Goal: Check status: Check status

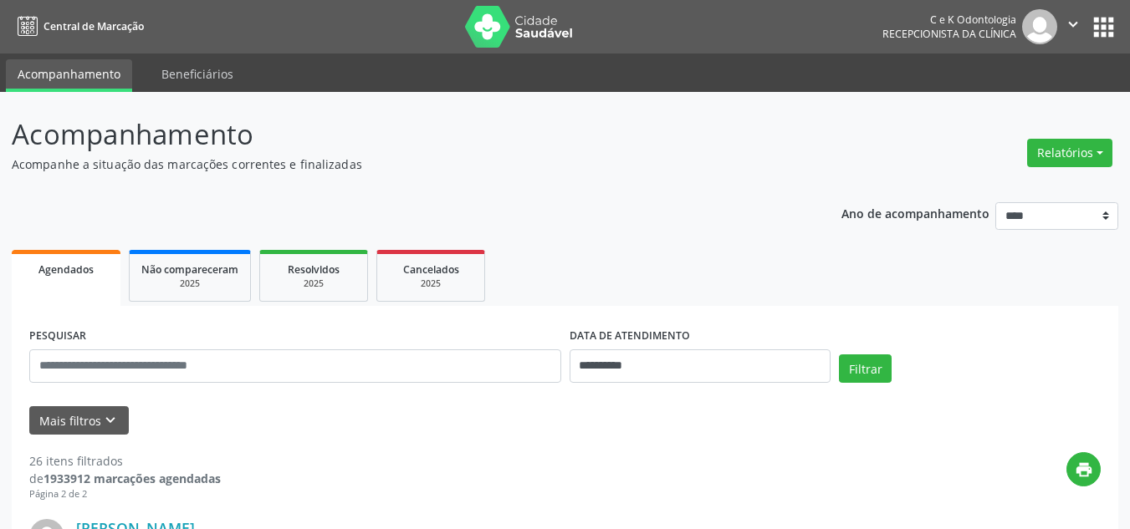
select select "*"
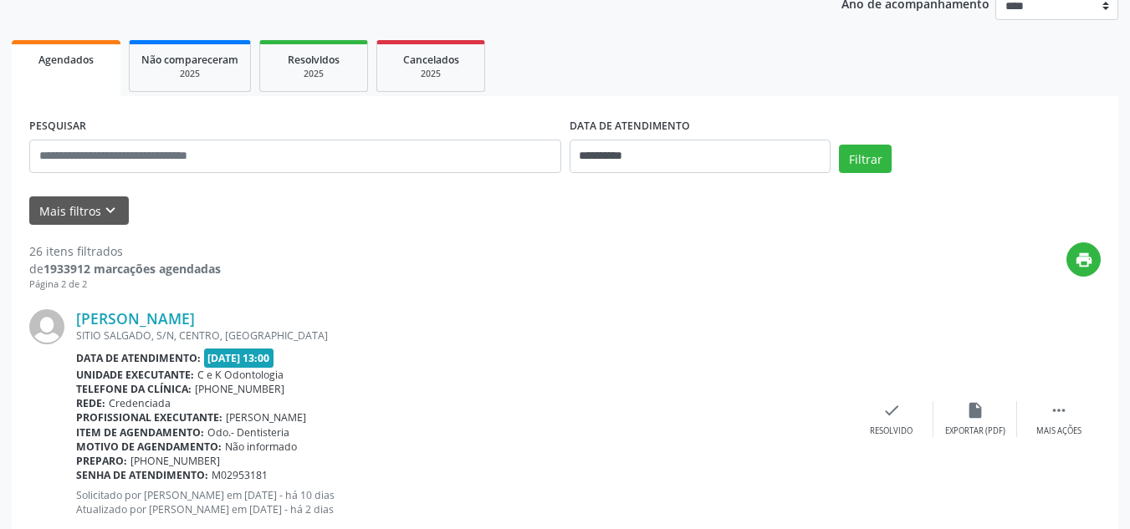
scroll to position [187, 0]
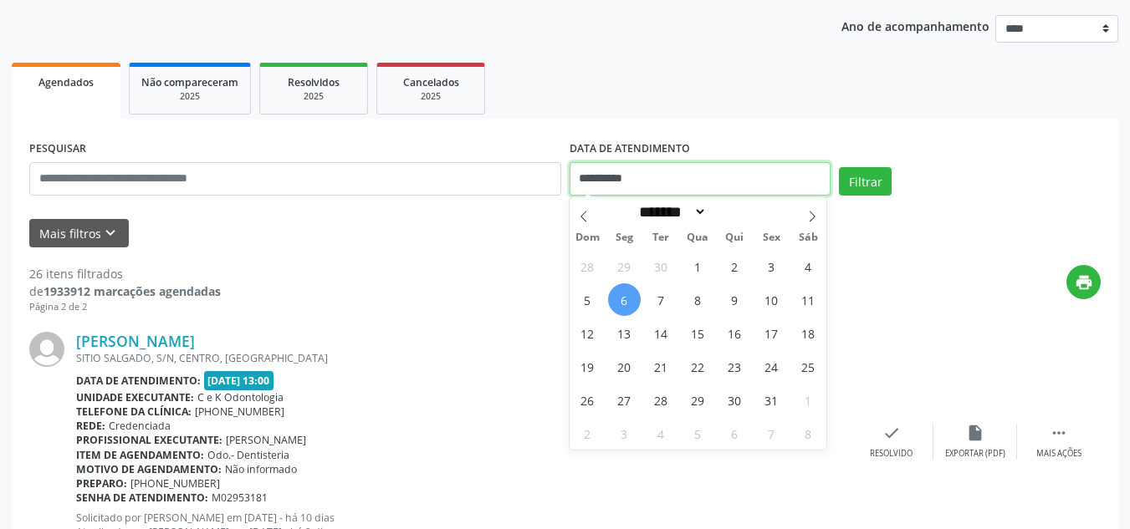
click at [630, 176] on input "**********" at bounding box center [701, 178] width 262 height 33
click at [730, 303] on span "9" at bounding box center [734, 300] width 33 height 33
type input "**********"
click at [730, 303] on span "9" at bounding box center [734, 300] width 33 height 33
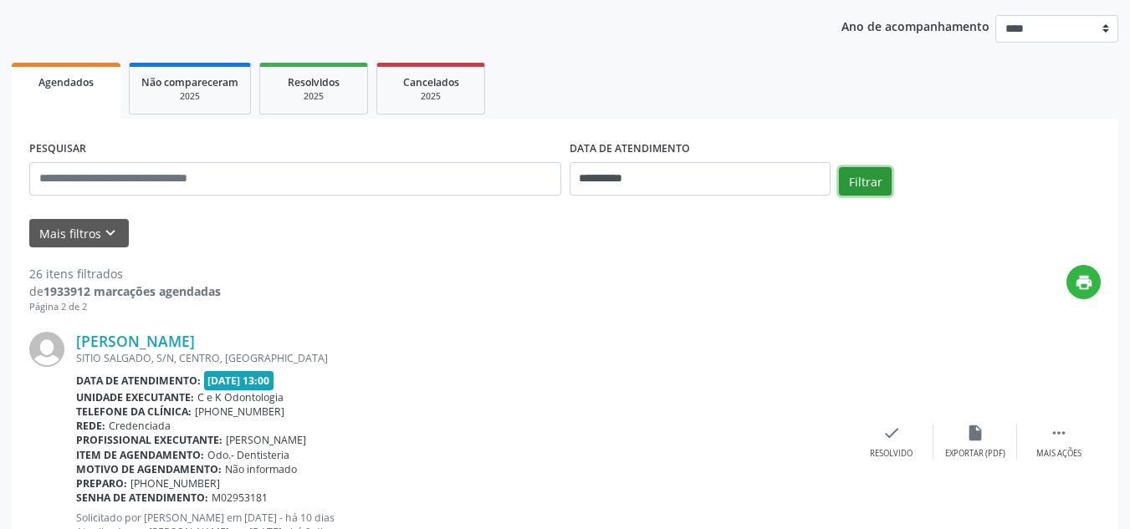
click at [867, 186] on button "Filtrar" at bounding box center [865, 181] width 53 height 28
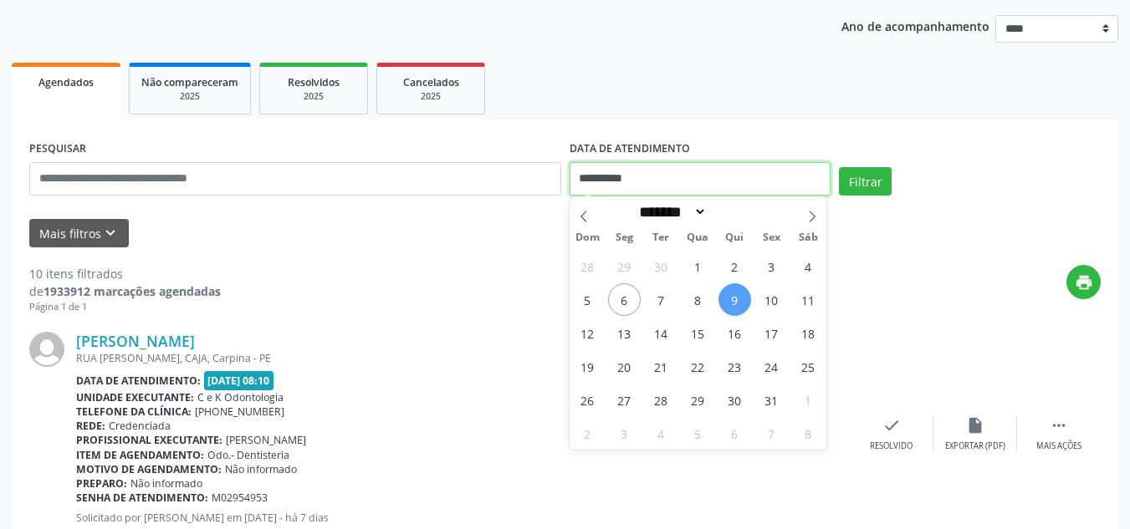
click at [703, 170] on input "**********" at bounding box center [701, 178] width 262 height 33
click at [664, 300] on span "7" at bounding box center [661, 300] width 33 height 33
type input "**********"
click at [664, 300] on span "7" at bounding box center [661, 300] width 33 height 33
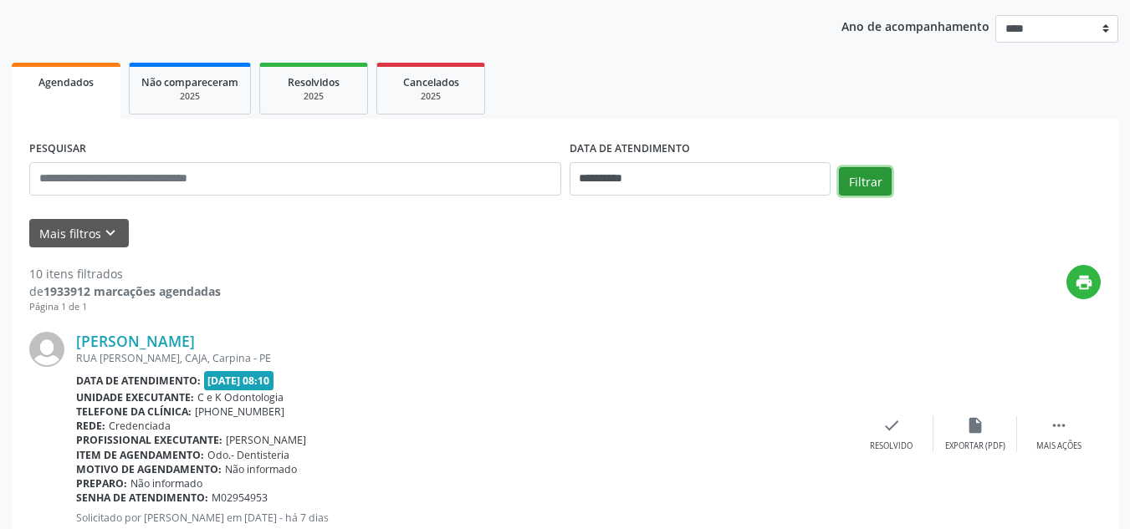
click at [870, 183] on button "Filtrar" at bounding box center [865, 181] width 53 height 28
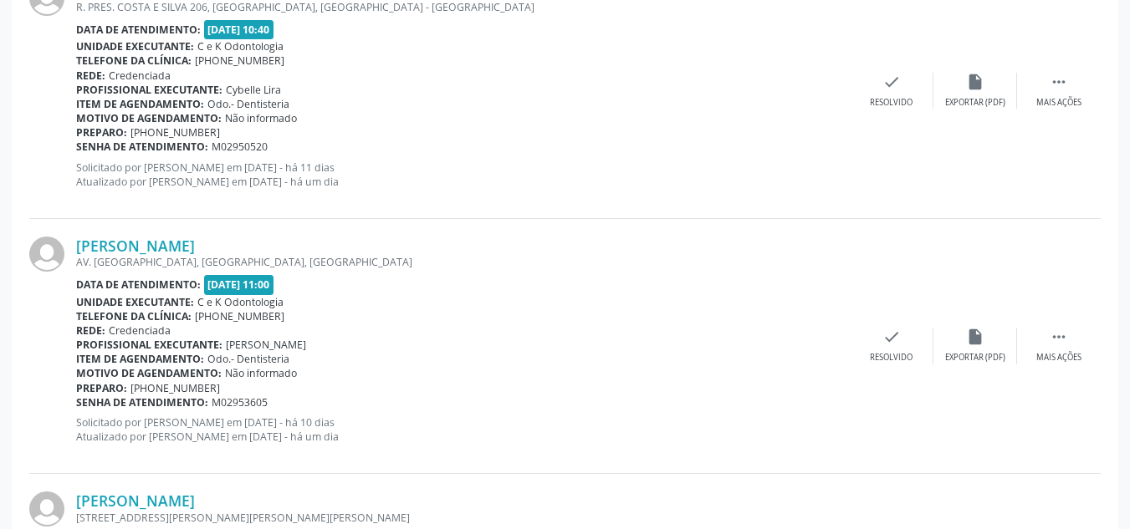
scroll to position [3881, 0]
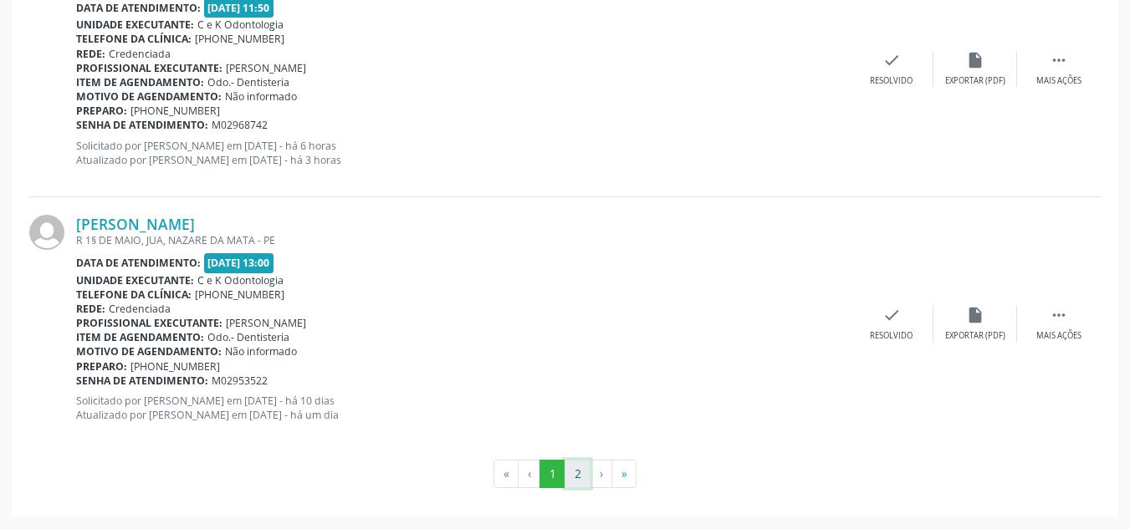
click at [577, 476] on button "2" at bounding box center [578, 474] width 26 height 28
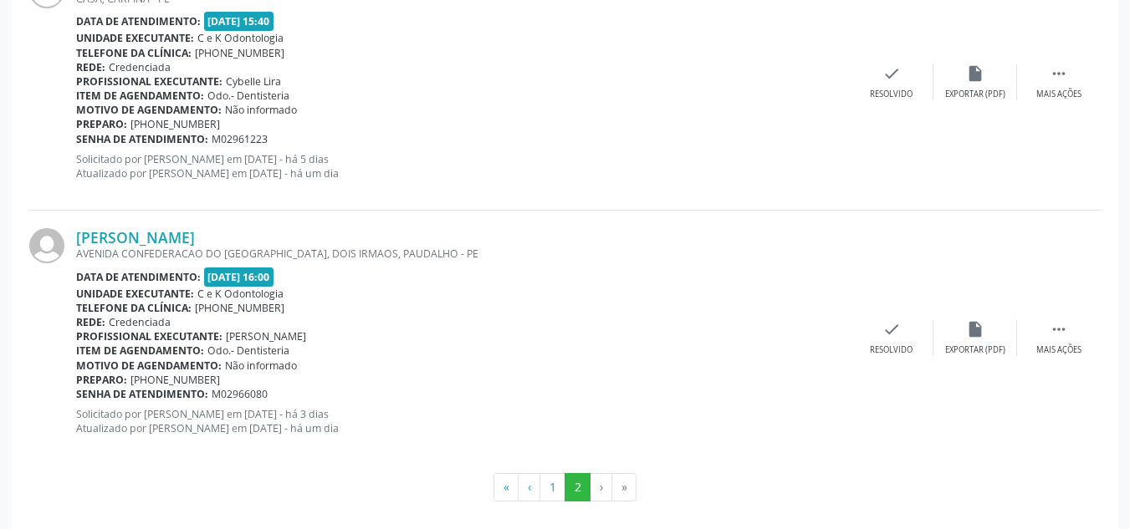
scroll to position [2093, 0]
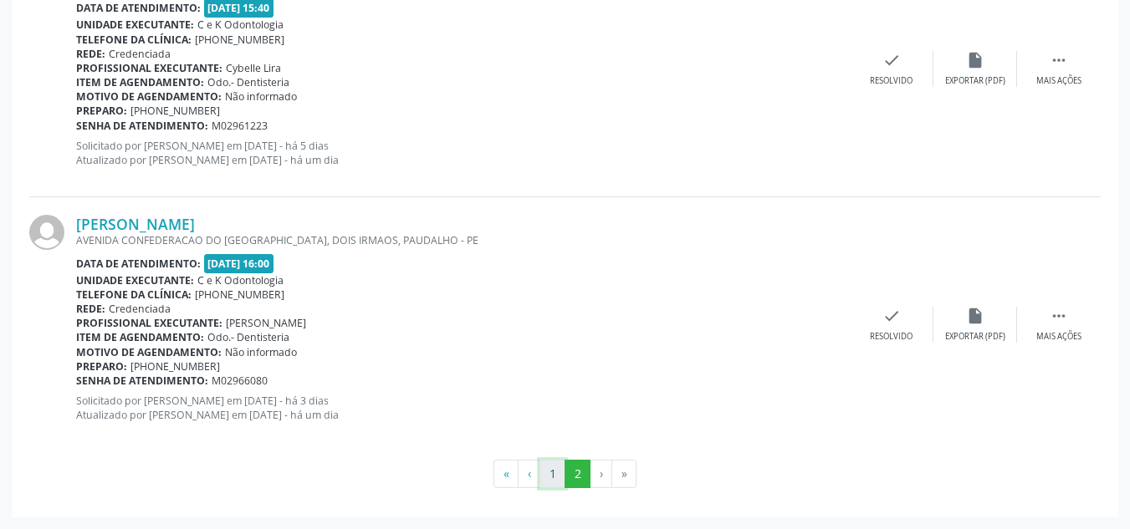
click at [549, 471] on button "1" at bounding box center [552, 474] width 26 height 28
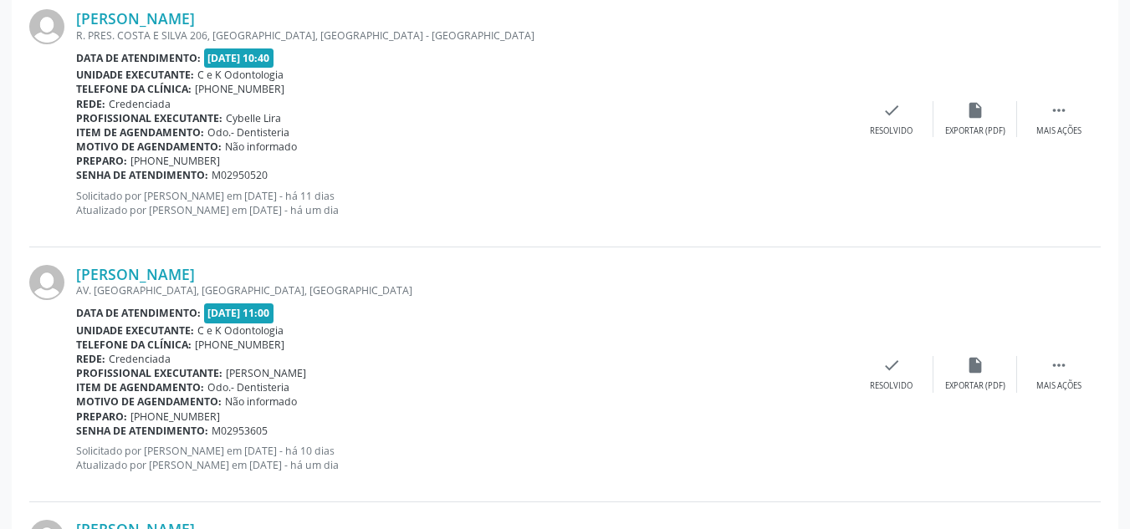
scroll to position [3881, 0]
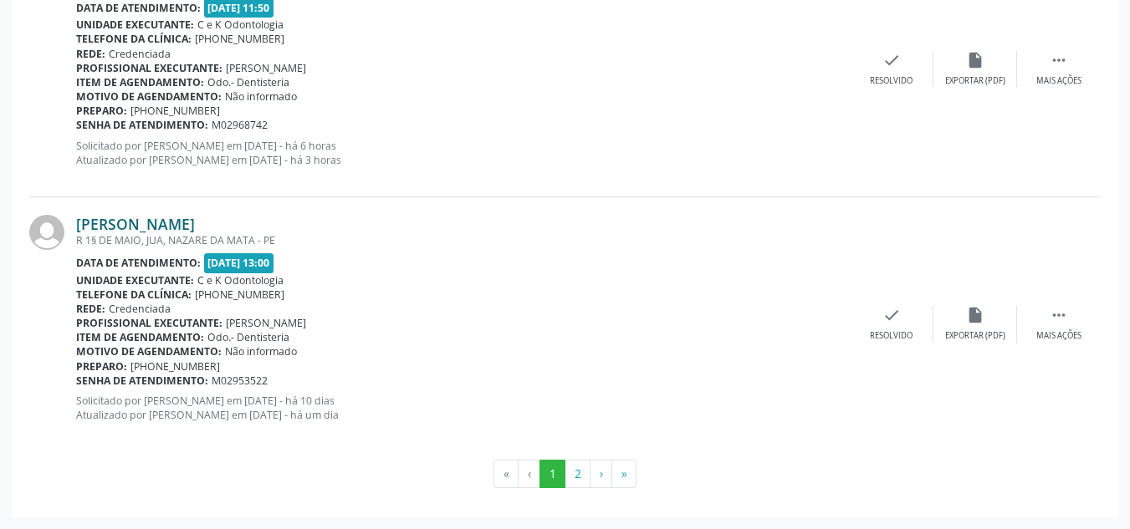
click at [195, 219] on link "[PERSON_NAME]" at bounding box center [135, 224] width 119 height 18
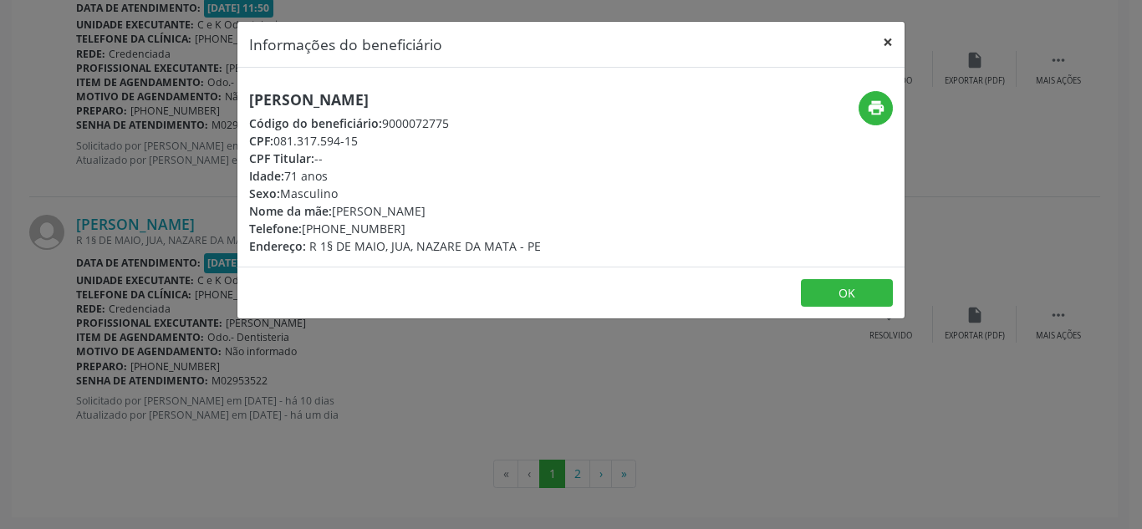
click at [891, 42] on button "×" at bounding box center [887, 42] width 33 height 41
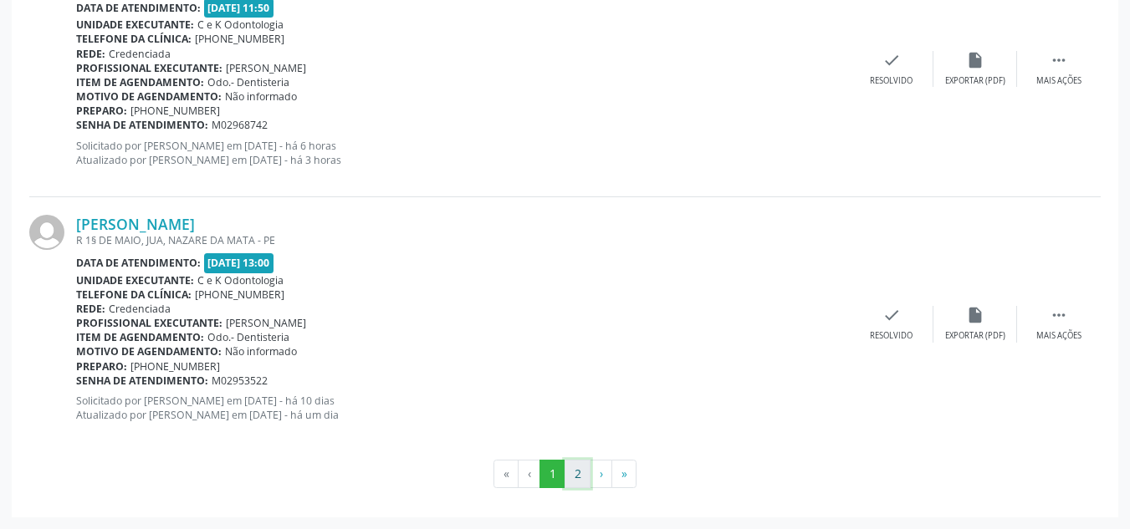
click at [577, 473] on button "2" at bounding box center [578, 474] width 26 height 28
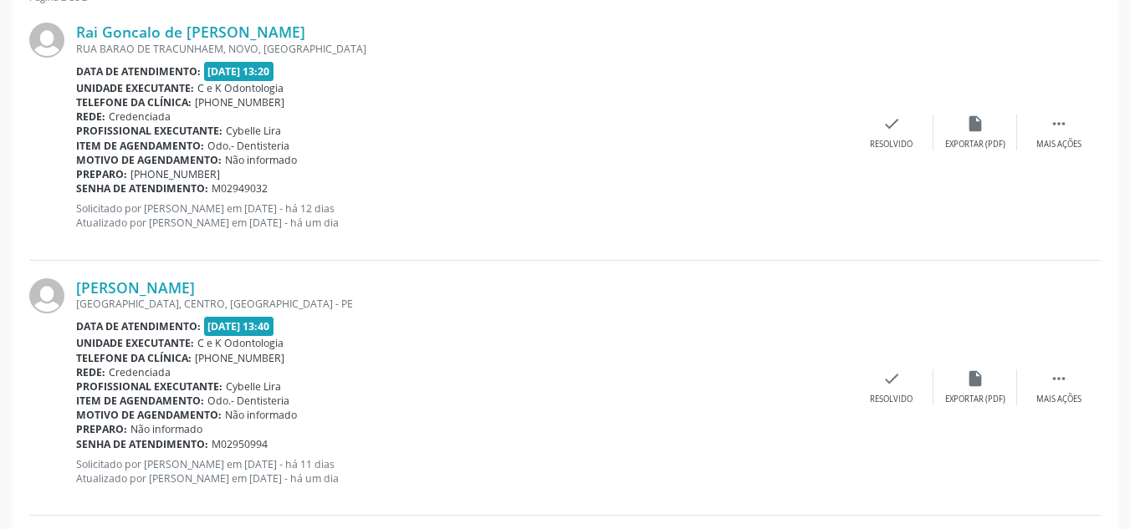
scroll to position [501, 0]
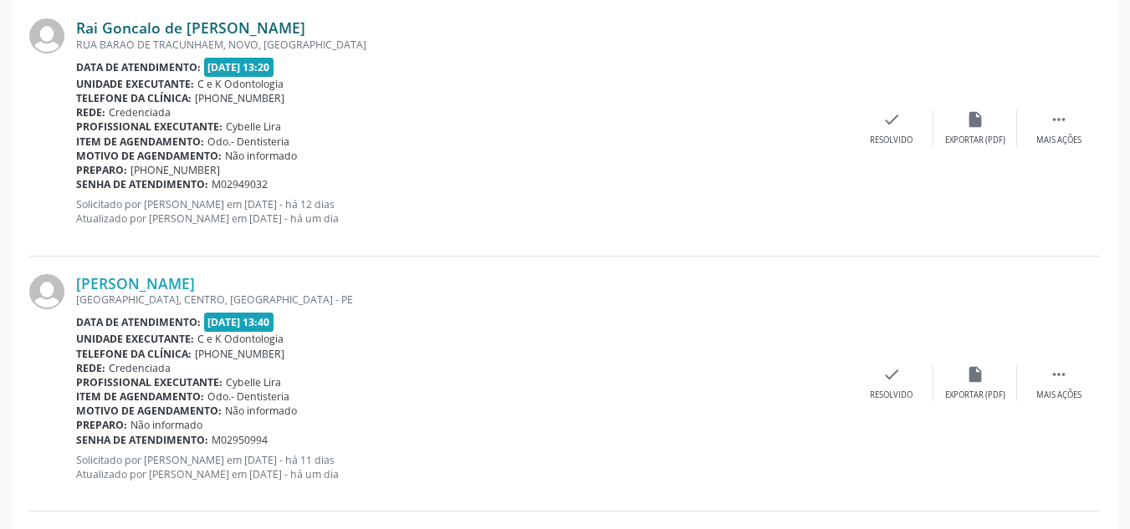
click at [169, 22] on link "Rai Goncalo de [PERSON_NAME]" at bounding box center [190, 27] width 229 height 18
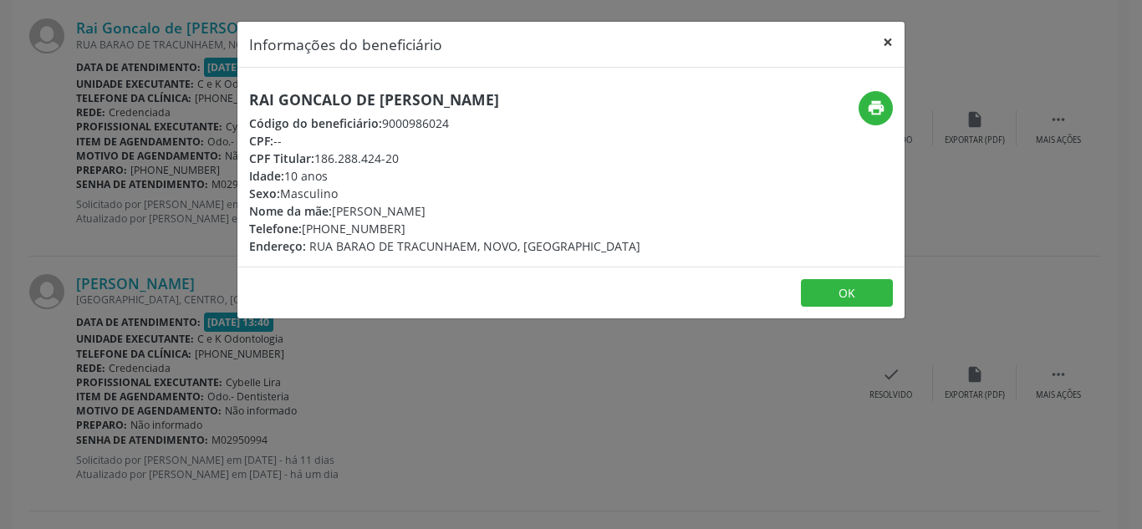
click at [894, 46] on button "×" at bounding box center [887, 42] width 33 height 41
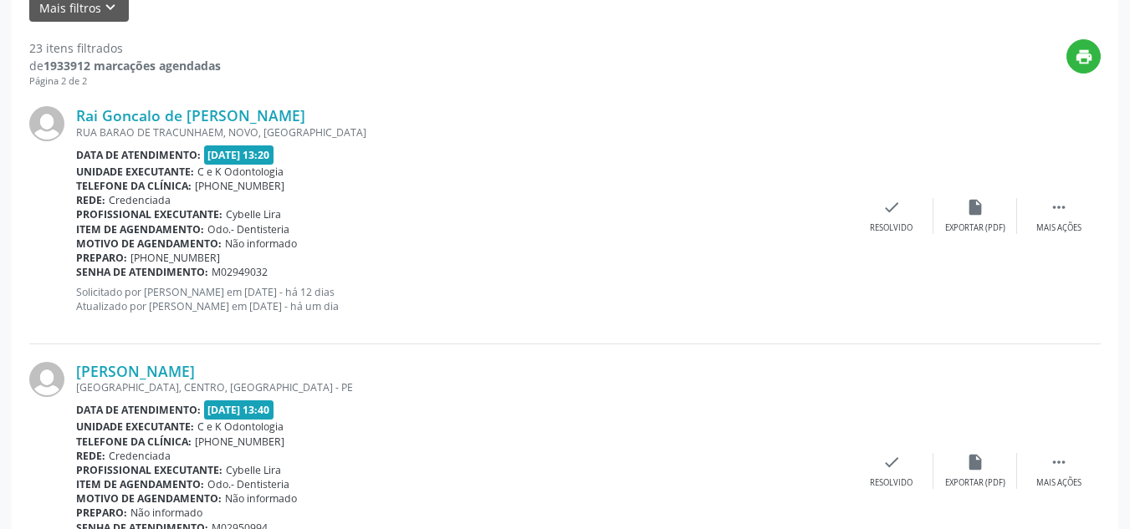
scroll to position [431, 0]
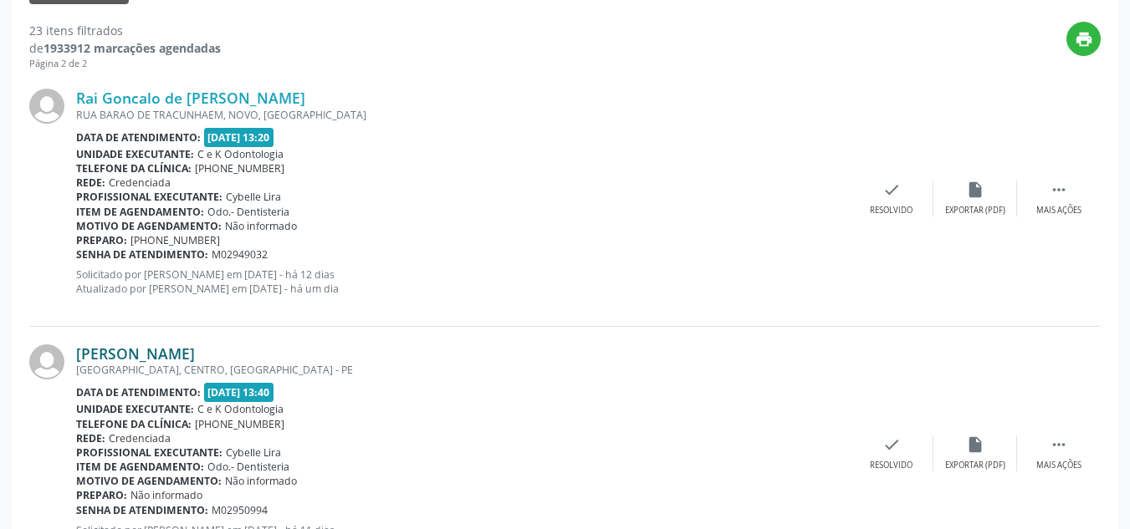
click at [170, 355] on link "[PERSON_NAME]" at bounding box center [135, 354] width 119 height 18
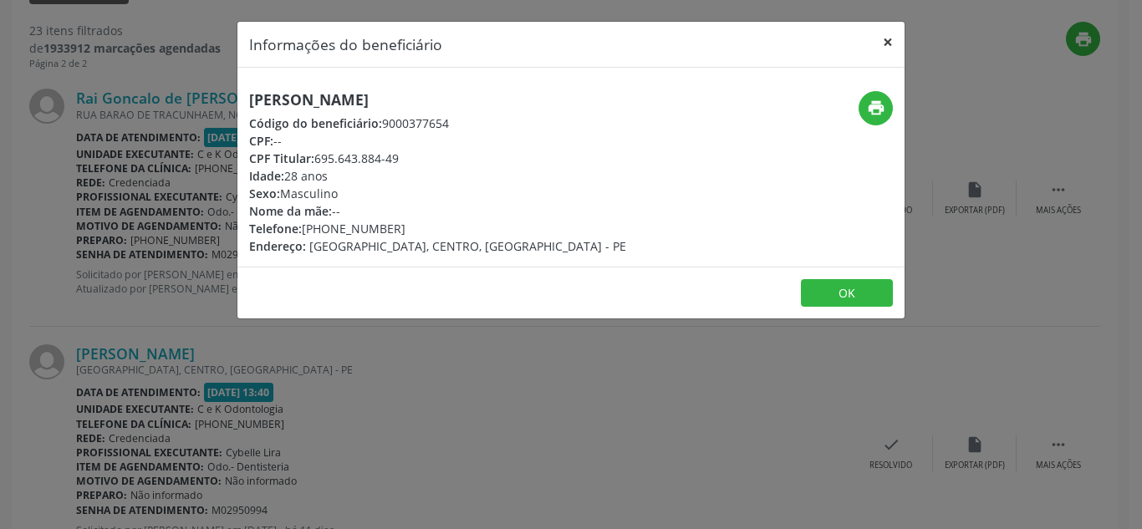
click at [891, 36] on button "×" at bounding box center [887, 42] width 33 height 41
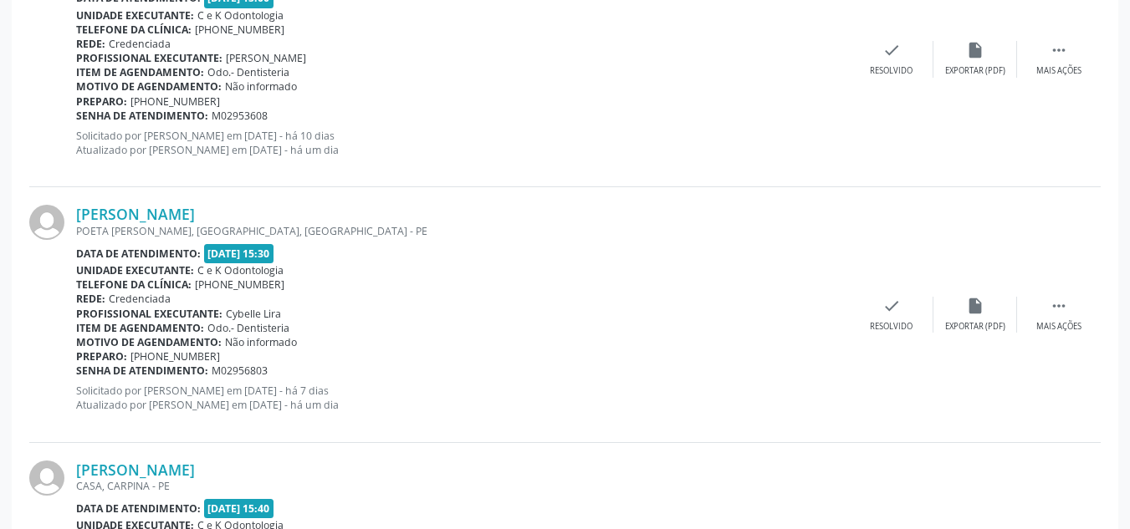
scroll to position [2093, 0]
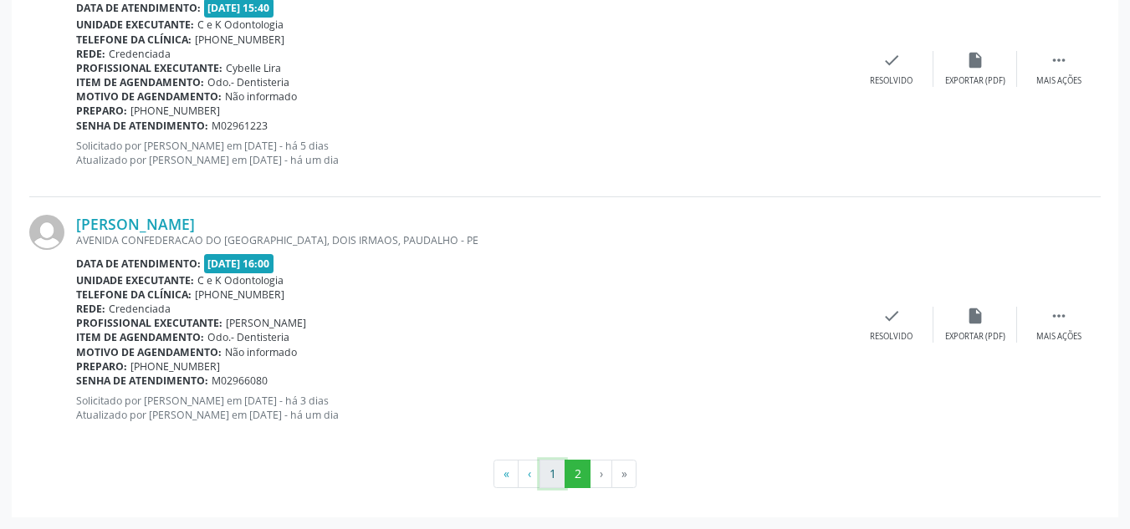
click at [551, 471] on button "1" at bounding box center [552, 474] width 26 height 28
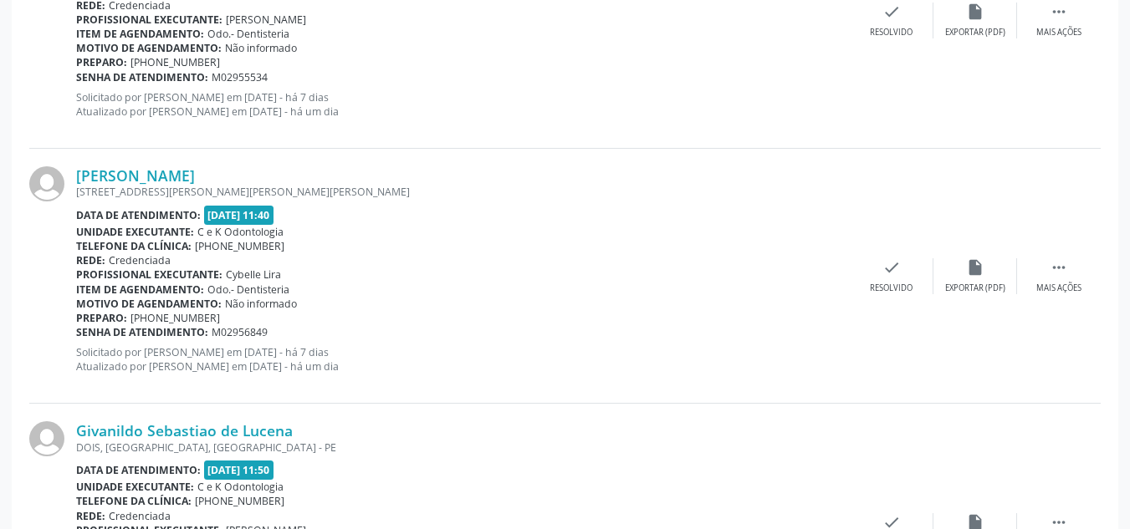
scroll to position [3881, 0]
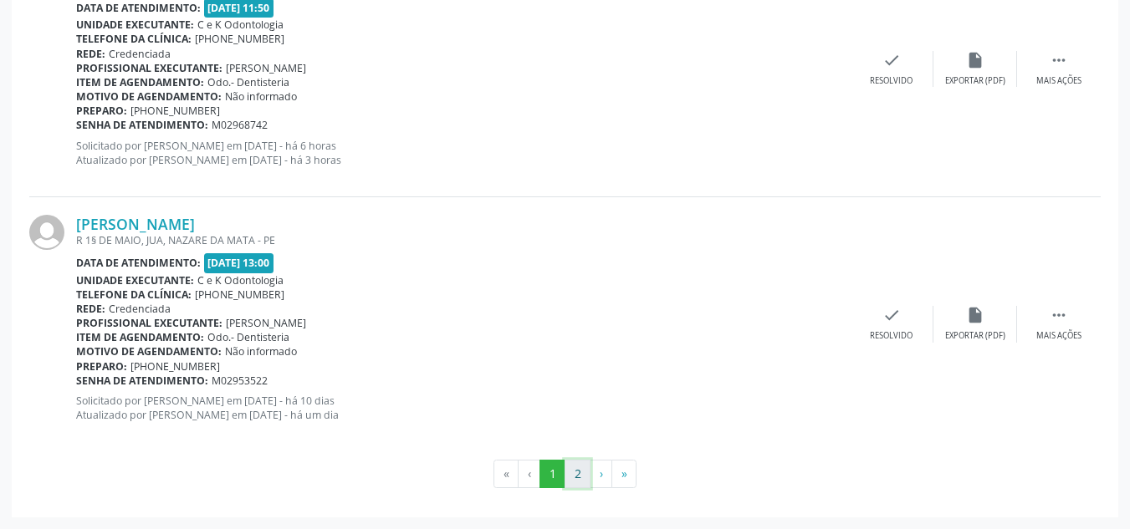
click at [577, 465] on button "2" at bounding box center [578, 474] width 26 height 28
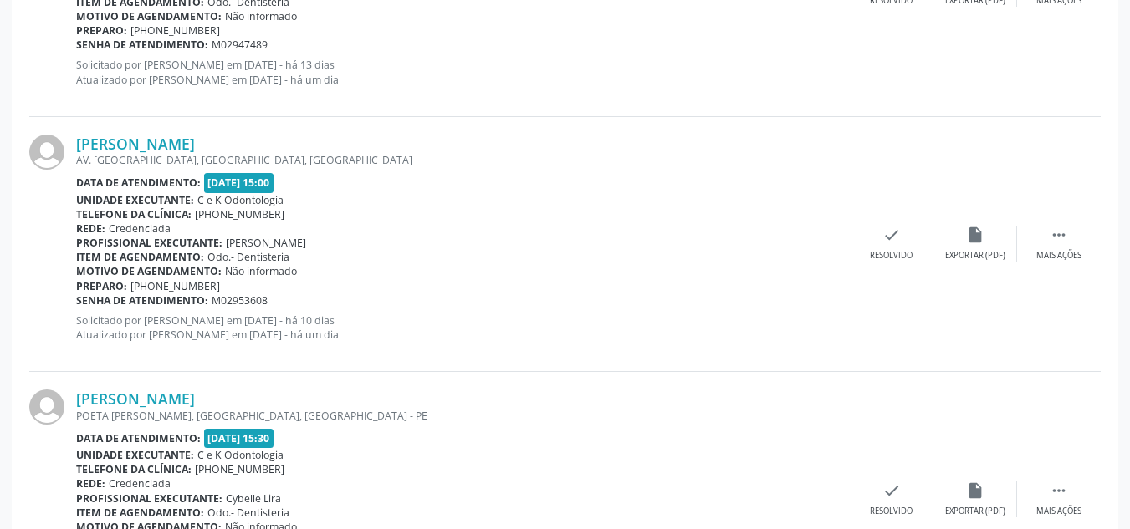
scroll to position [2079, 0]
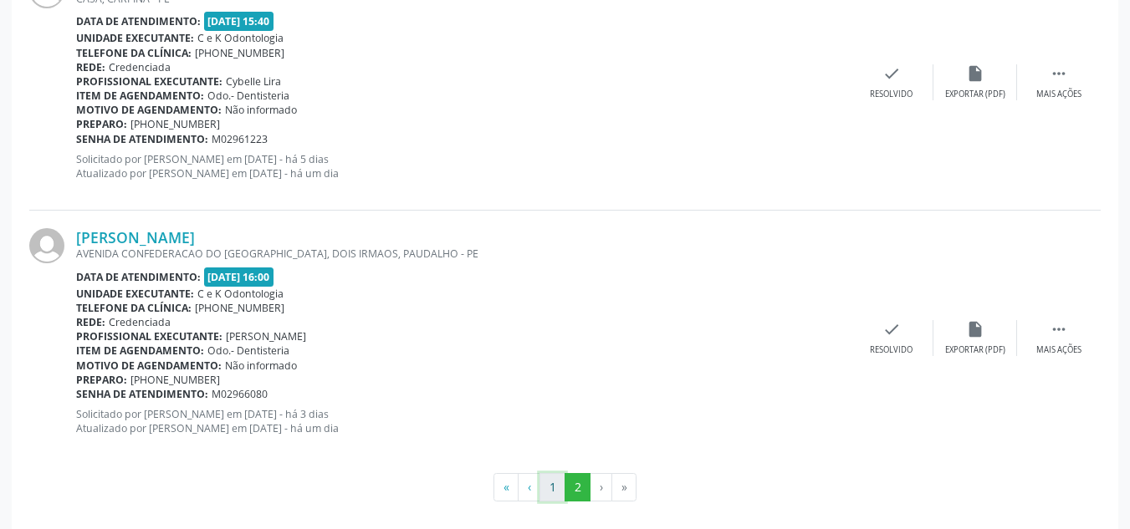
click at [549, 487] on button "1" at bounding box center [552, 487] width 26 height 28
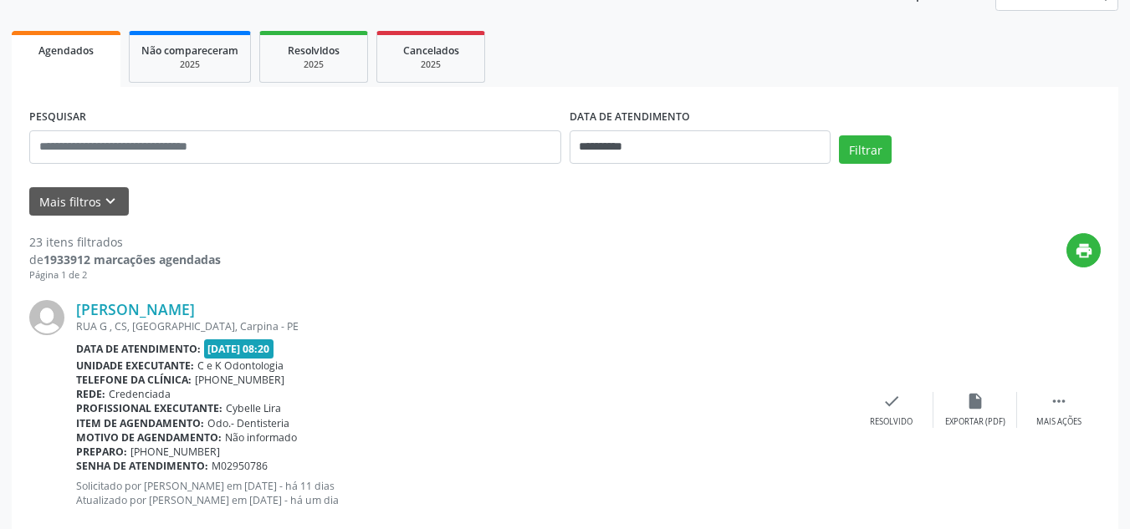
scroll to position [404, 0]
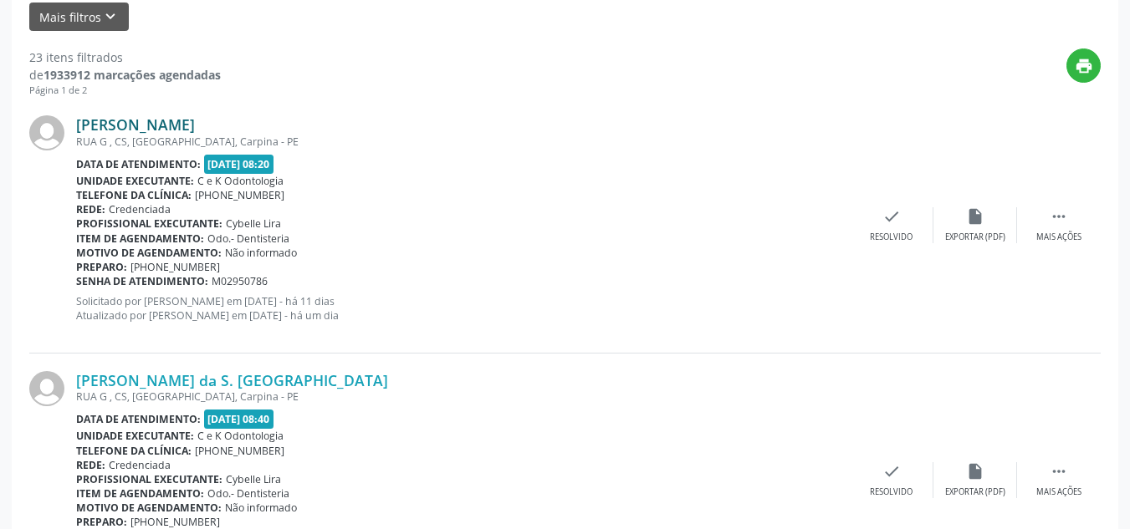
click at [181, 120] on link "[PERSON_NAME]" at bounding box center [135, 124] width 119 height 18
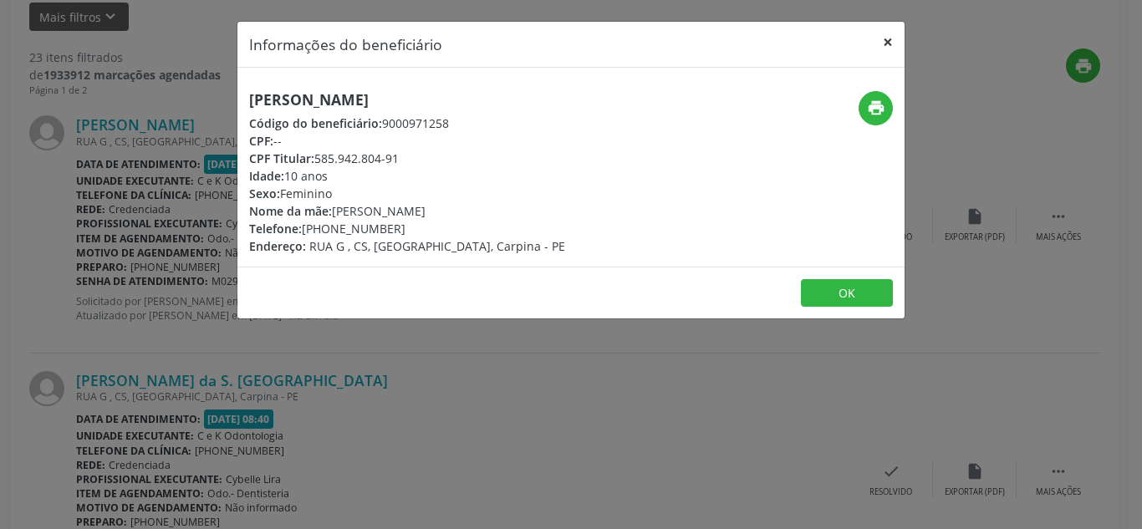
click at [888, 46] on button "×" at bounding box center [887, 42] width 33 height 41
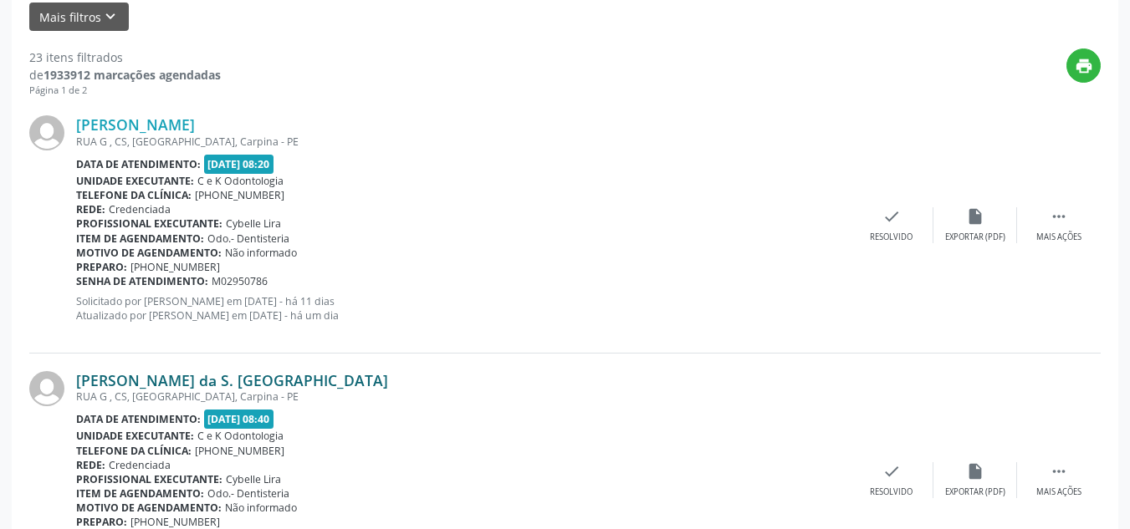
click at [172, 376] on link "[PERSON_NAME] da S. [GEOGRAPHIC_DATA]" at bounding box center [232, 380] width 312 height 18
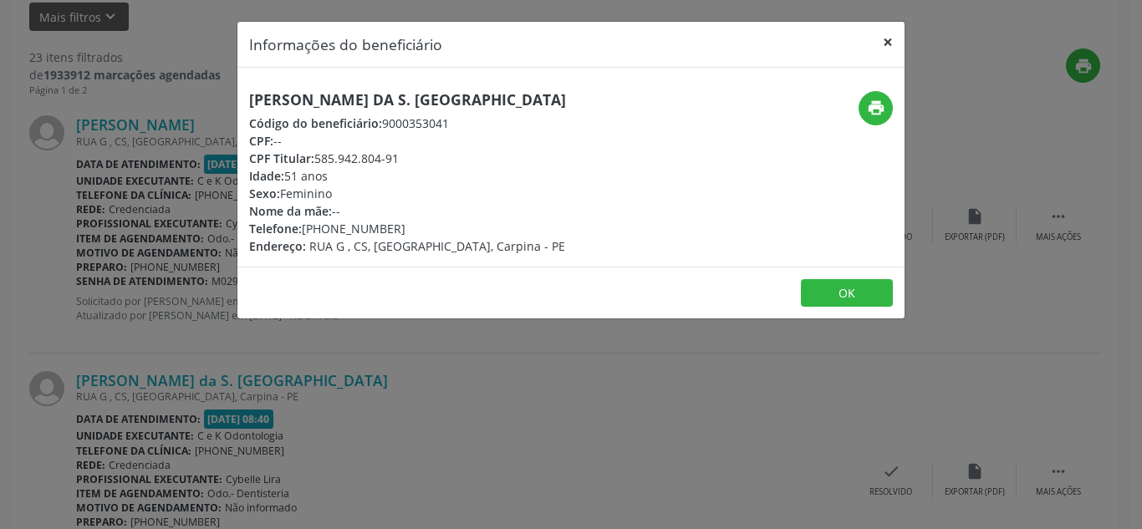
click at [890, 43] on button "×" at bounding box center [887, 42] width 33 height 41
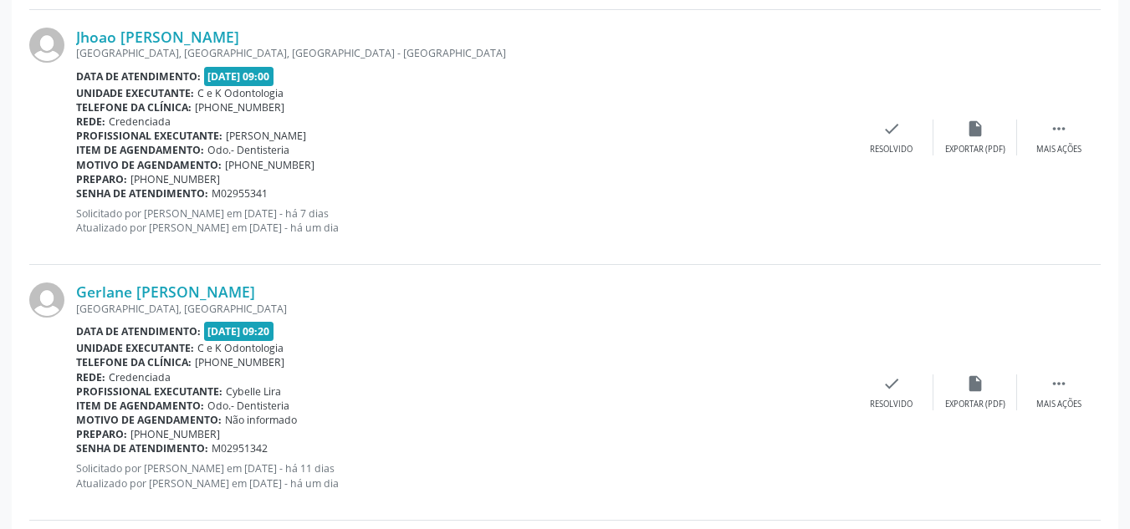
scroll to position [1018, 0]
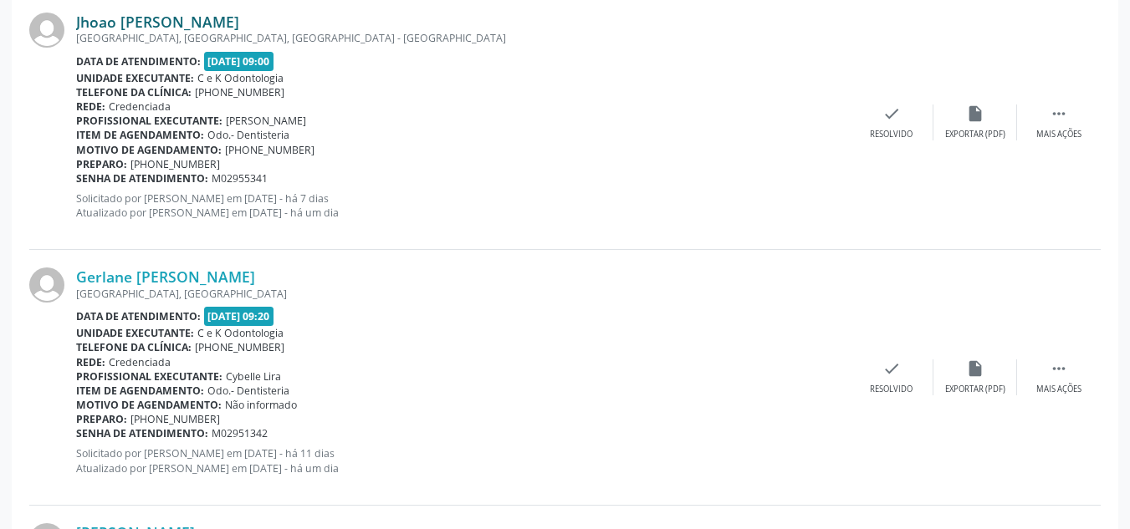
click at [211, 19] on link "Jhoao [PERSON_NAME]" at bounding box center [157, 22] width 163 height 18
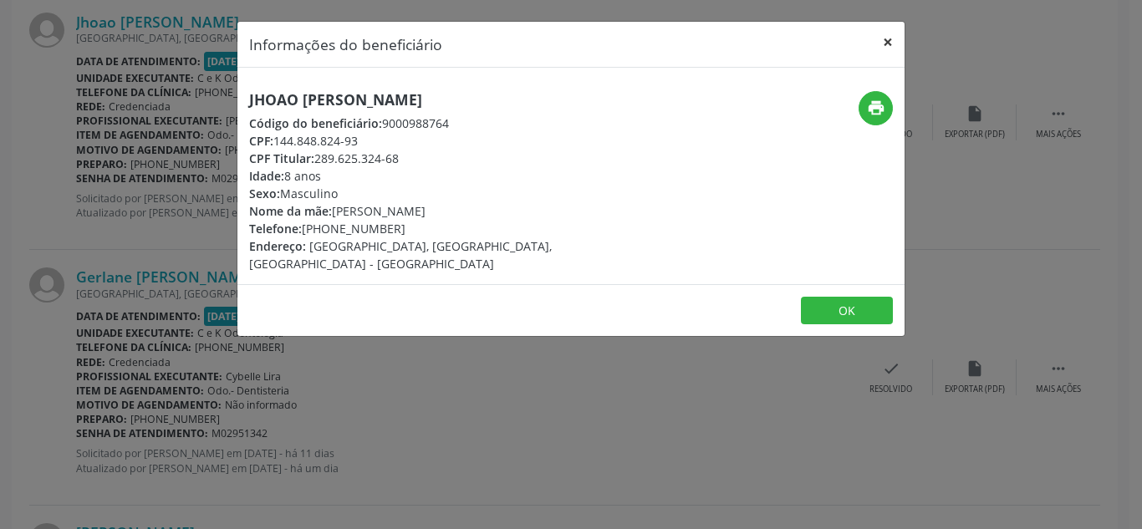
click at [888, 41] on button "×" at bounding box center [887, 42] width 33 height 41
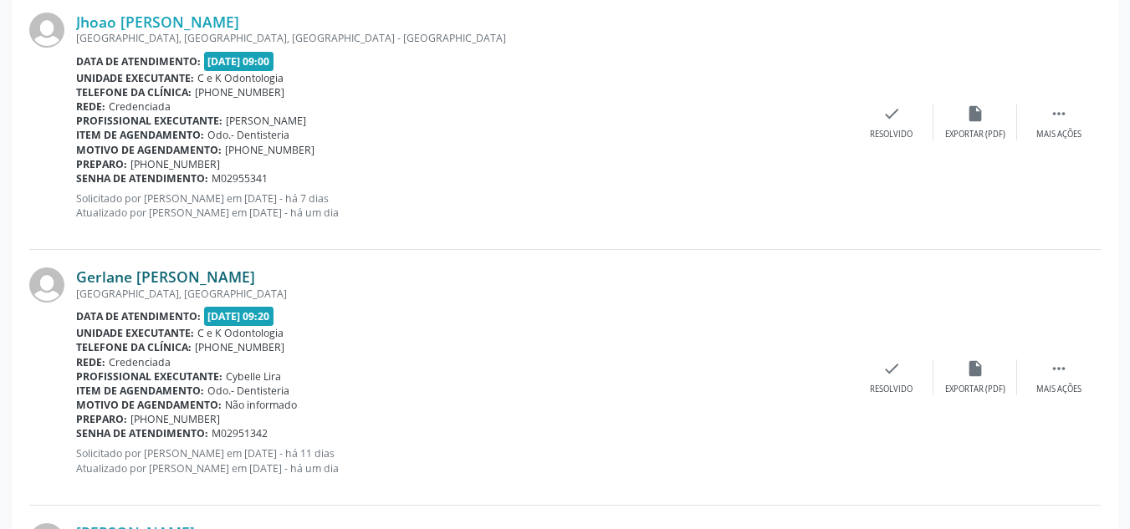
click at [156, 273] on link "Gerlane [PERSON_NAME]" at bounding box center [165, 277] width 179 height 18
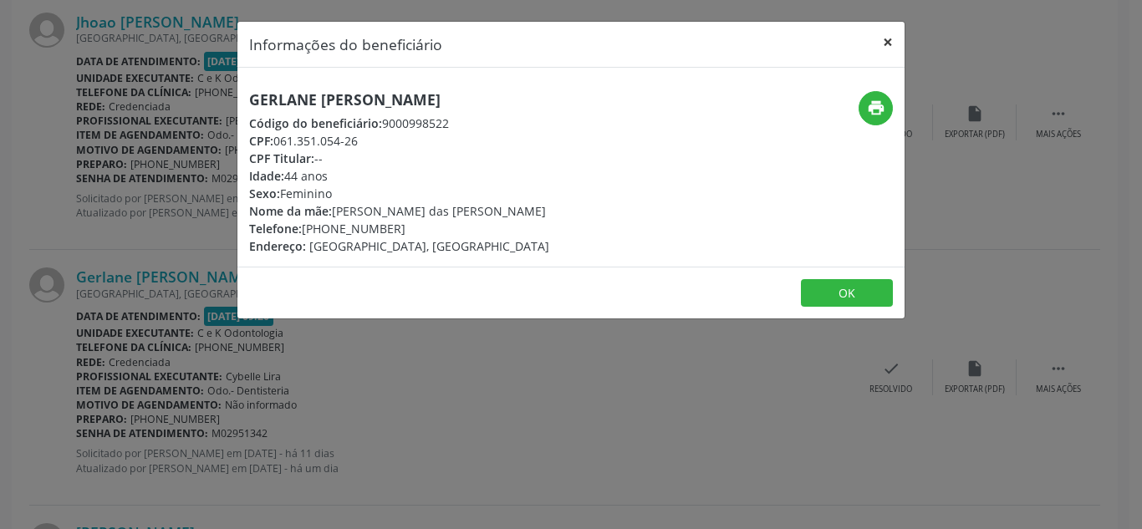
click at [883, 43] on button "×" at bounding box center [887, 42] width 33 height 41
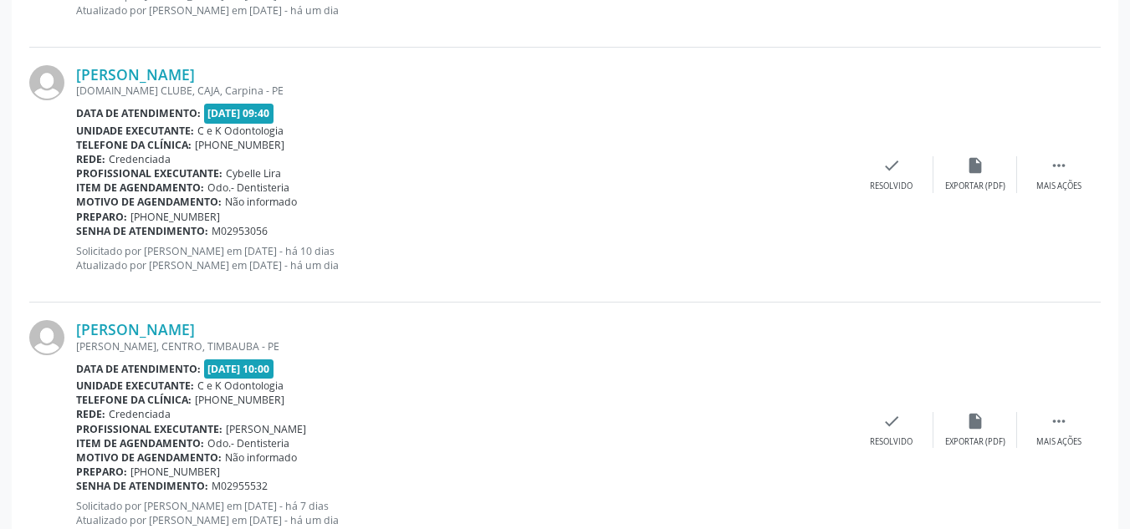
scroll to position [1498, 0]
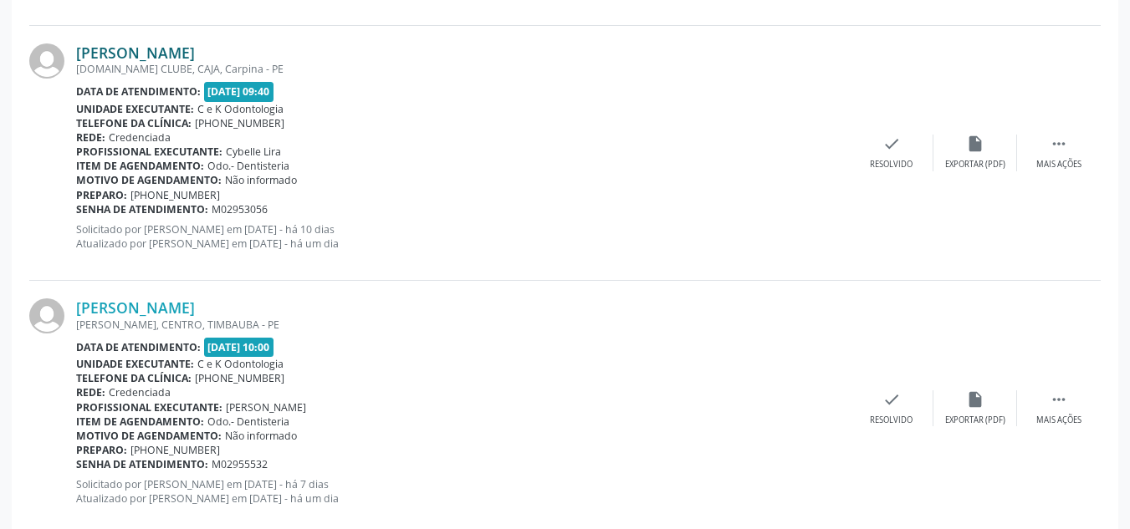
click at [175, 51] on link "[PERSON_NAME]" at bounding box center [135, 52] width 119 height 18
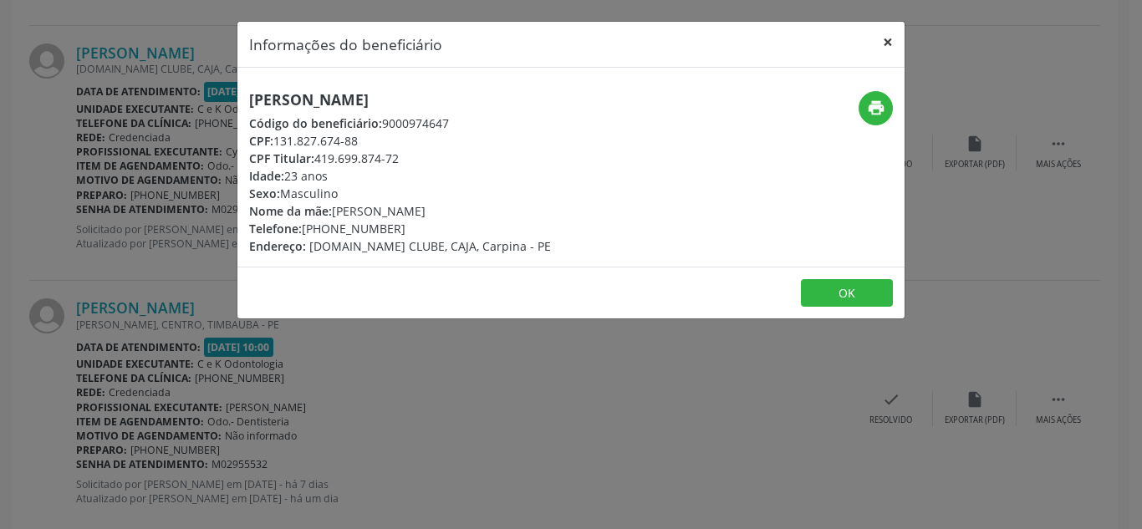
click at [887, 40] on button "×" at bounding box center [887, 42] width 33 height 41
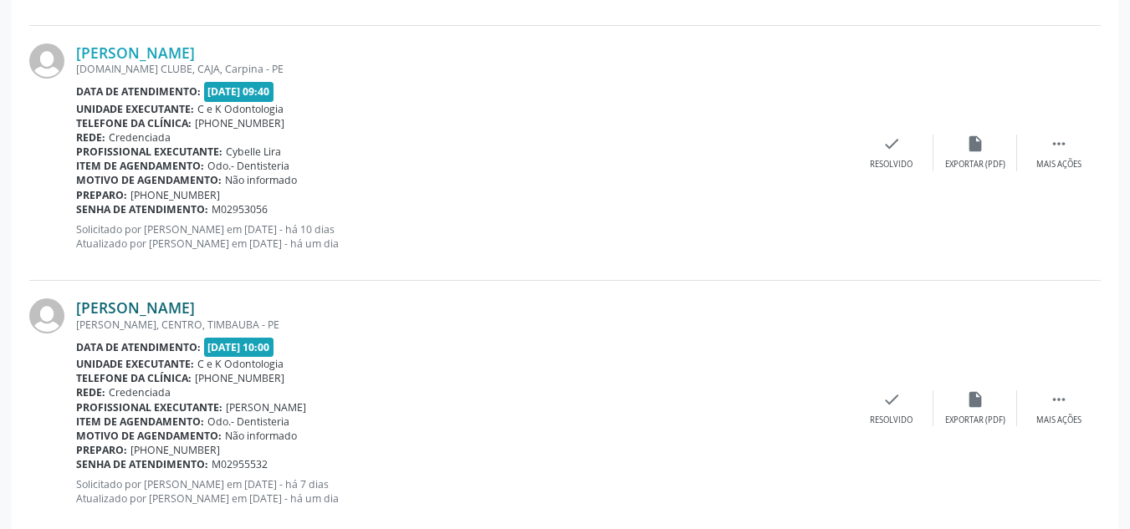
click at [168, 314] on link "[PERSON_NAME]" at bounding box center [135, 308] width 119 height 18
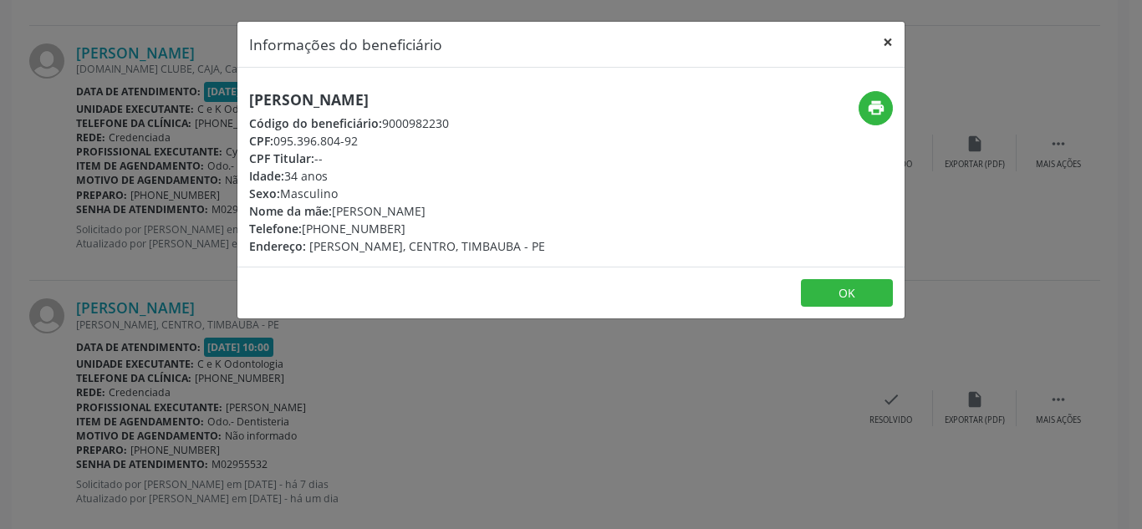
click at [889, 40] on button "×" at bounding box center [887, 42] width 33 height 41
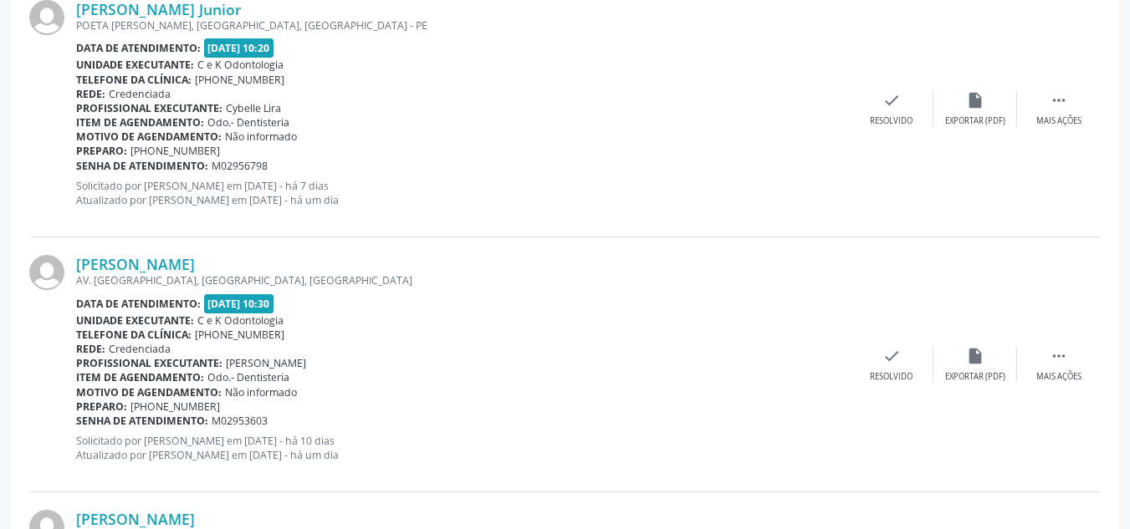
scroll to position [2023, 0]
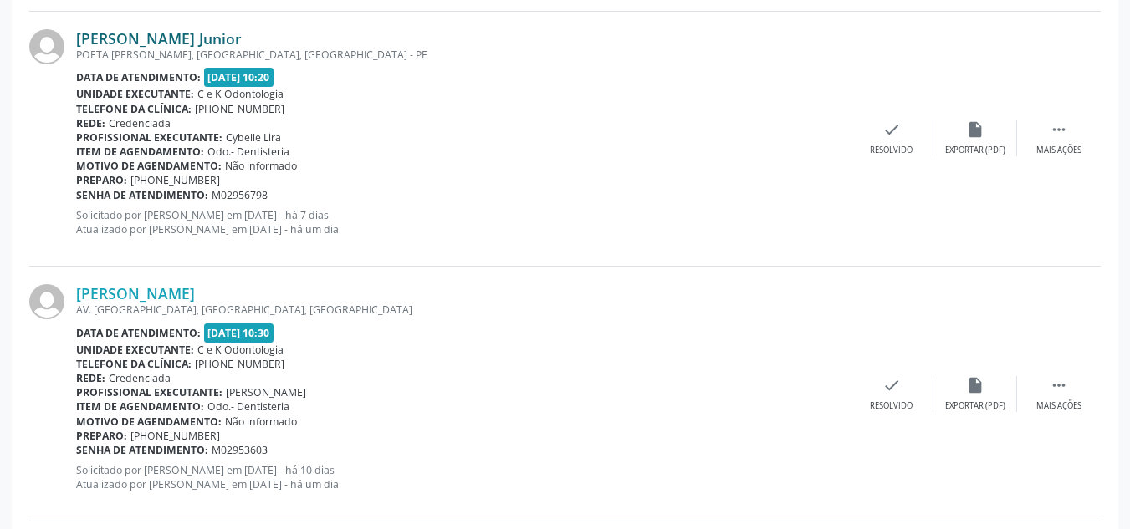
click at [120, 34] on link "[PERSON_NAME] Junior" at bounding box center [159, 38] width 166 height 18
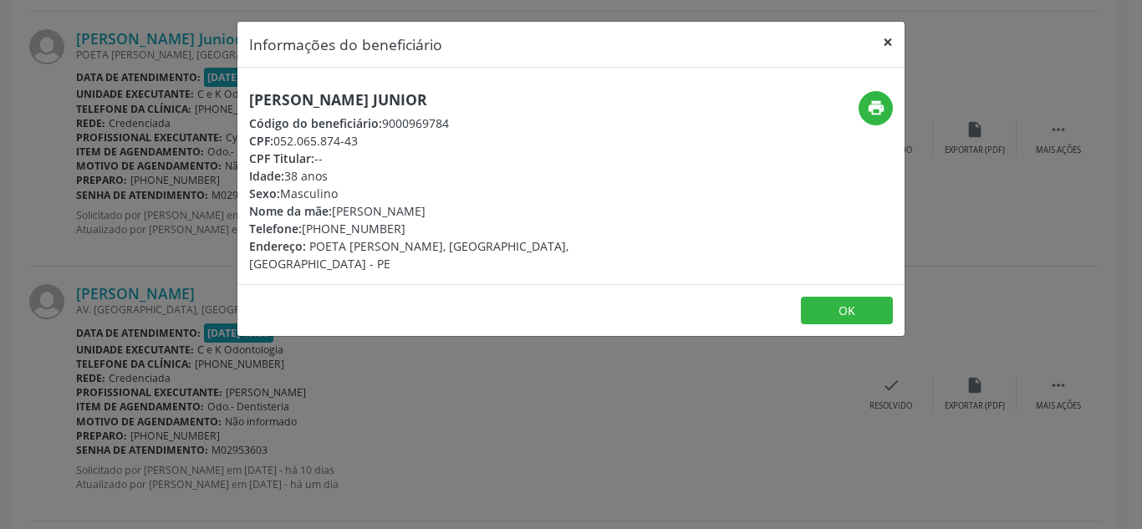
click at [892, 38] on button "×" at bounding box center [887, 42] width 33 height 41
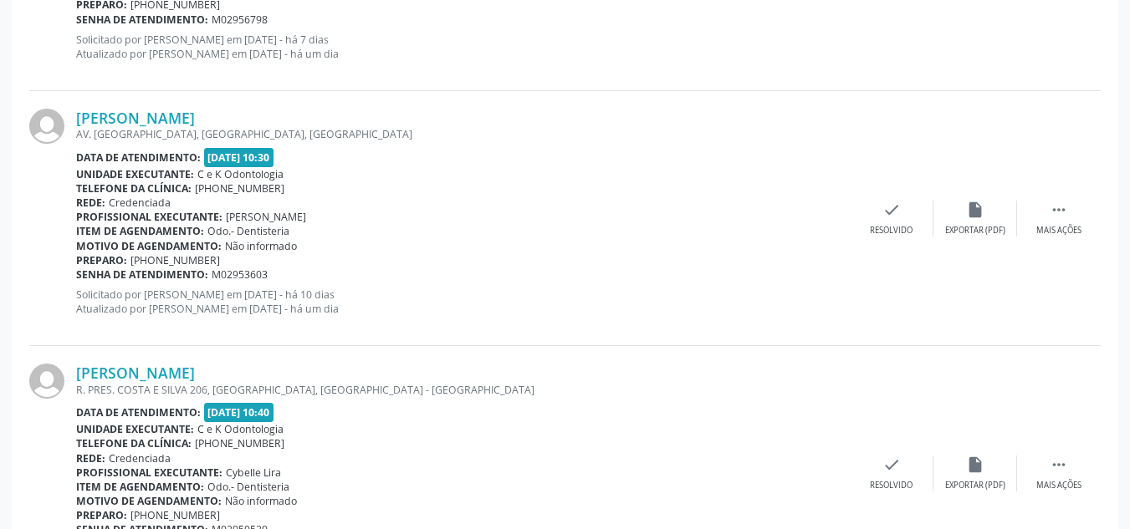
scroll to position [2236, 0]
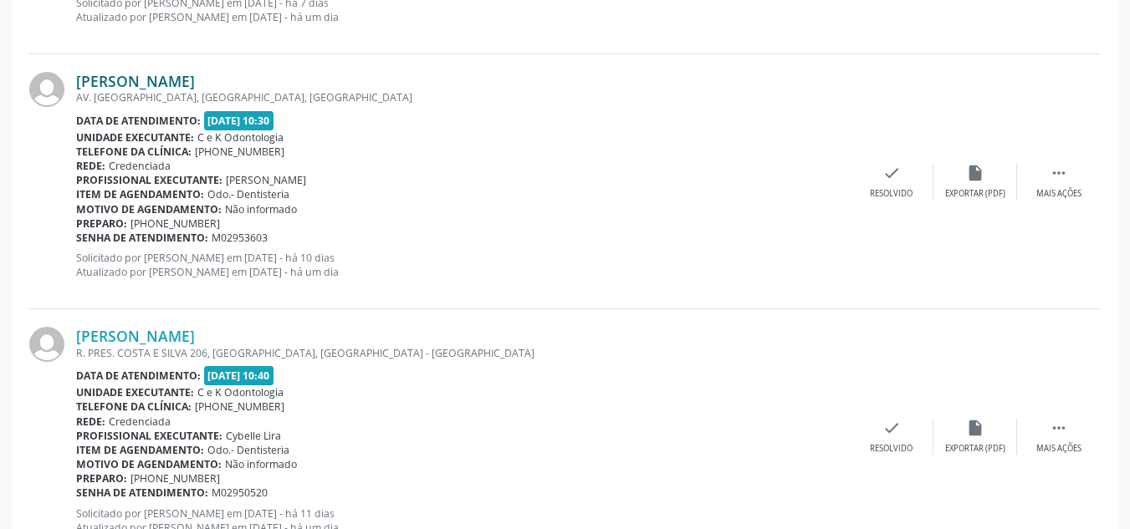
click at [192, 86] on link "[PERSON_NAME]" at bounding box center [135, 81] width 119 height 18
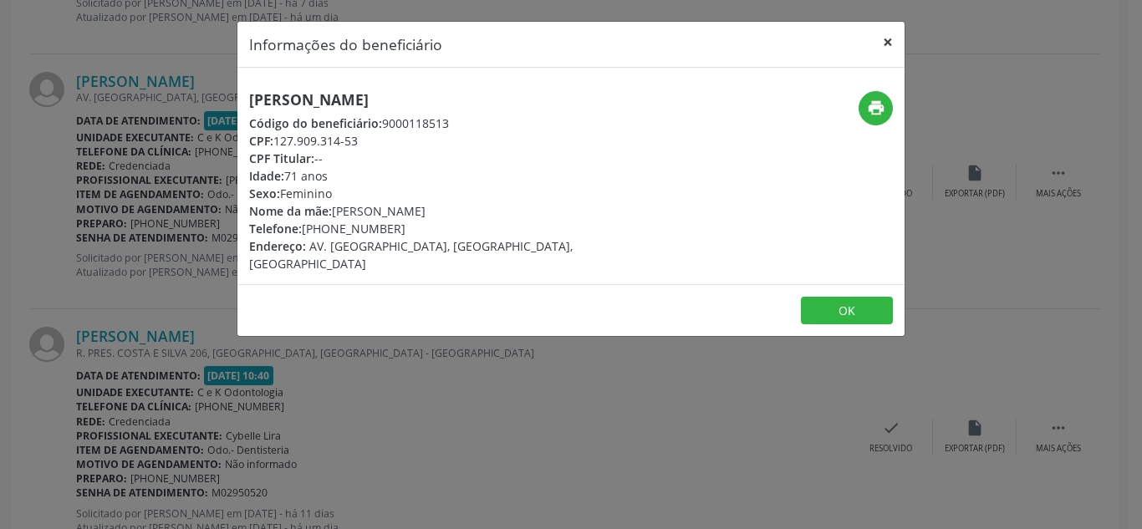
click at [893, 28] on button "×" at bounding box center [887, 42] width 33 height 41
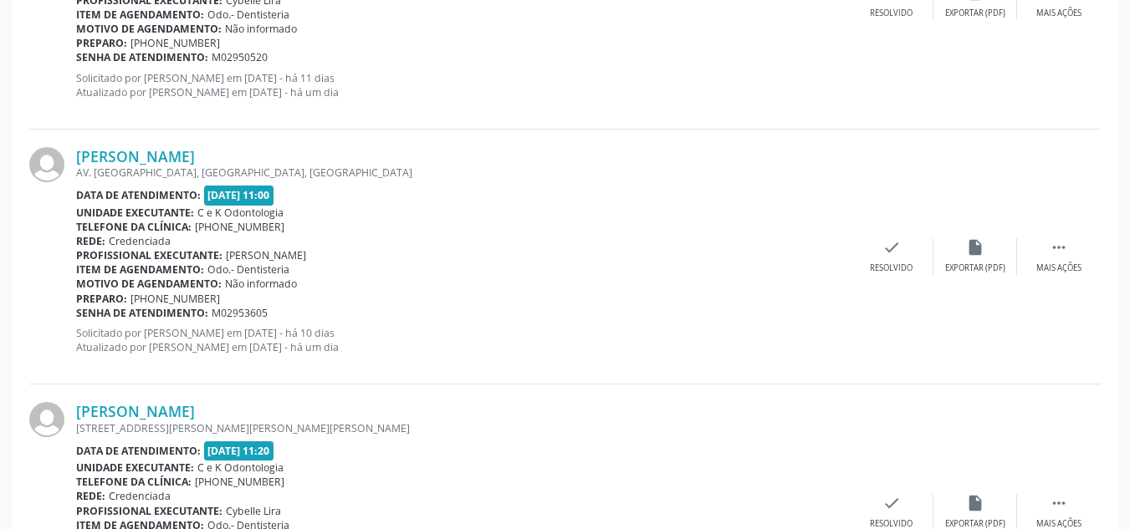
scroll to position [2746, 0]
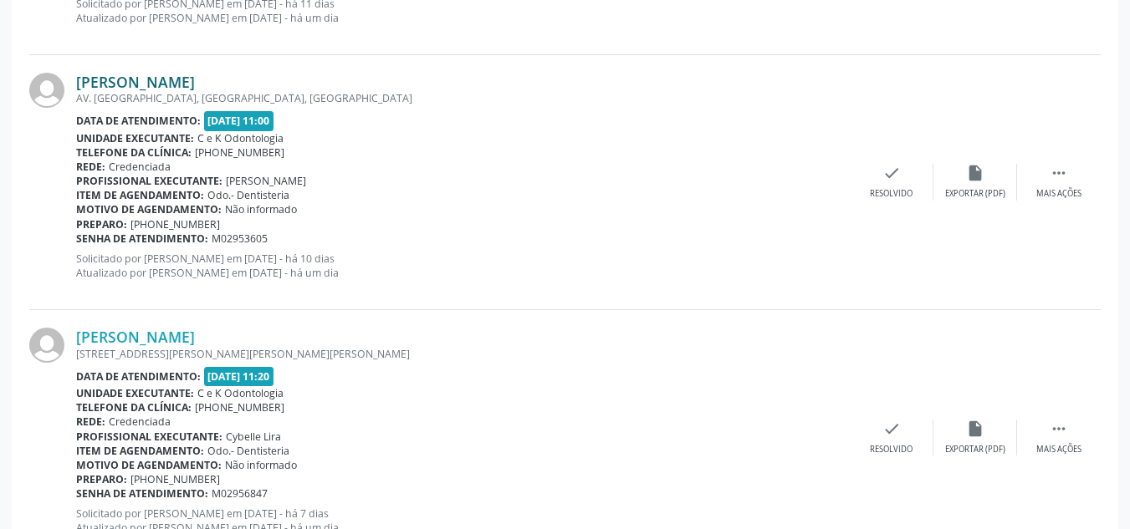
click at [163, 78] on link "[PERSON_NAME]" at bounding box center [135, 82] width 119 height 18
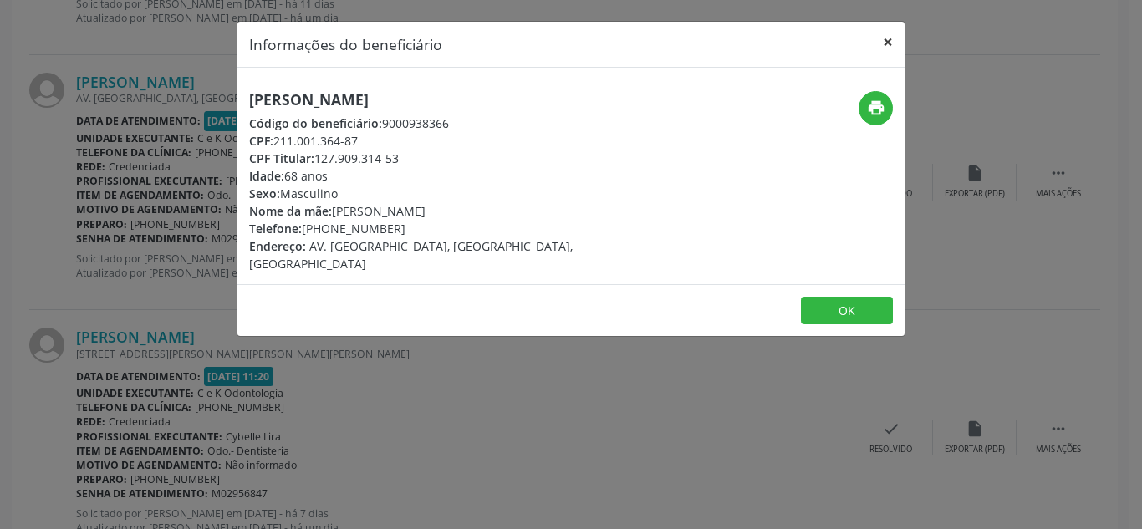
click at [887, 44] on button "×" at bounding box center [887, 42] width 33 height 41
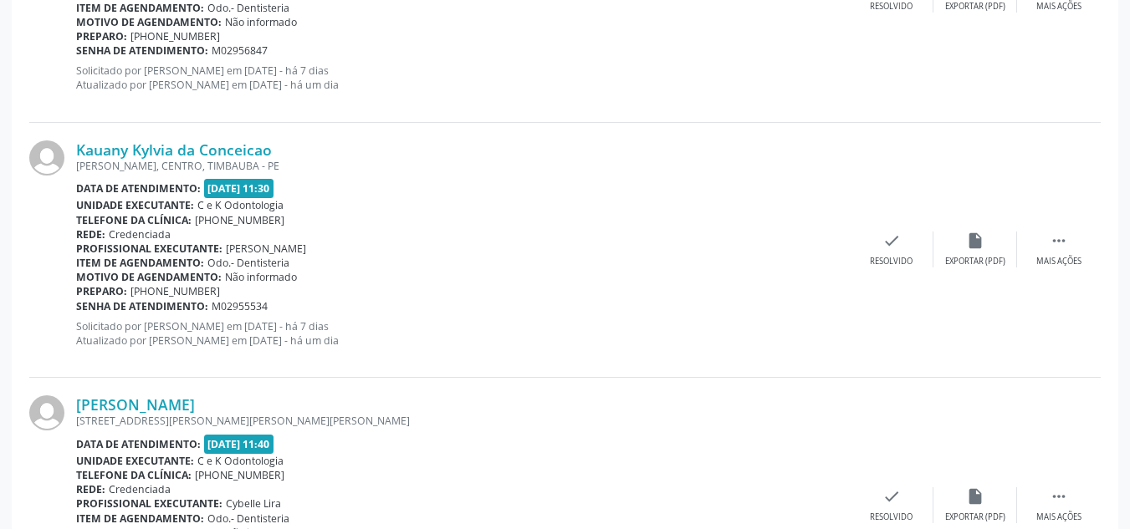
scroll to position [3233, 0]
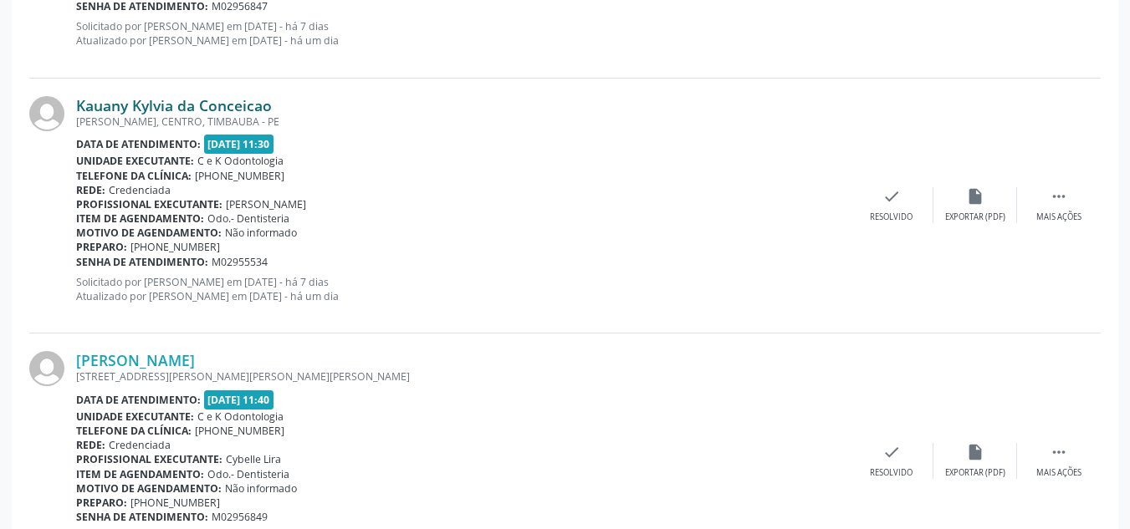
click at [139, 101] on link "Kauany Kylvia da Conceicao" at bounding box center [174, 105] width 196 height 18
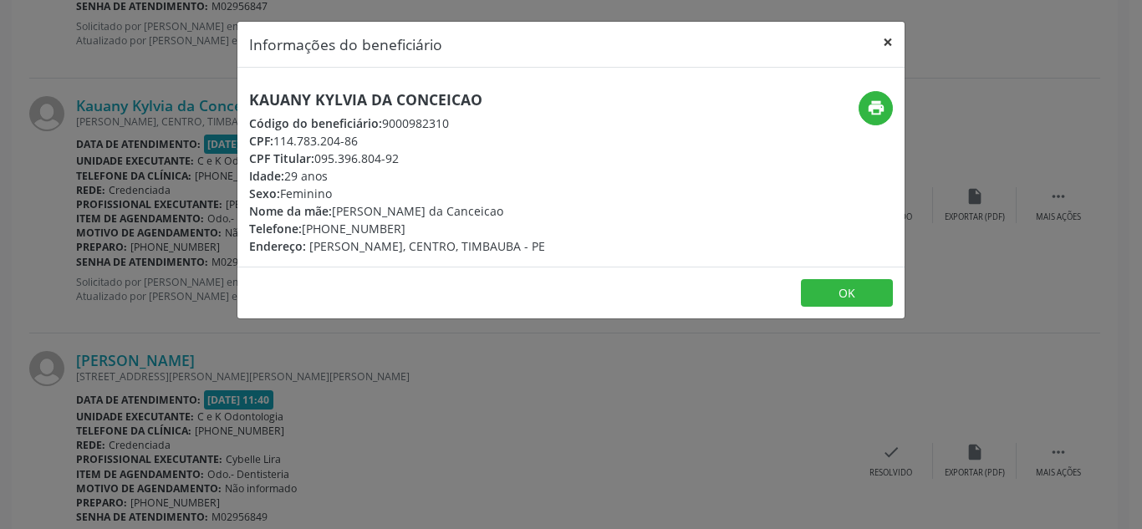
click at [882, 44] on button "×" at bounding box center [887, 42] width 33 height 41
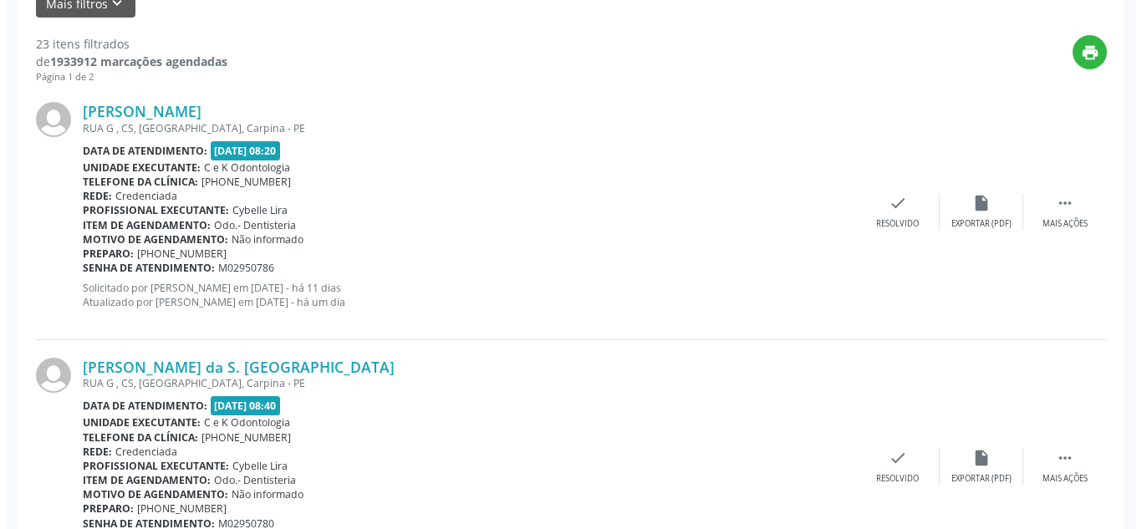
scroll to position [425, 0]
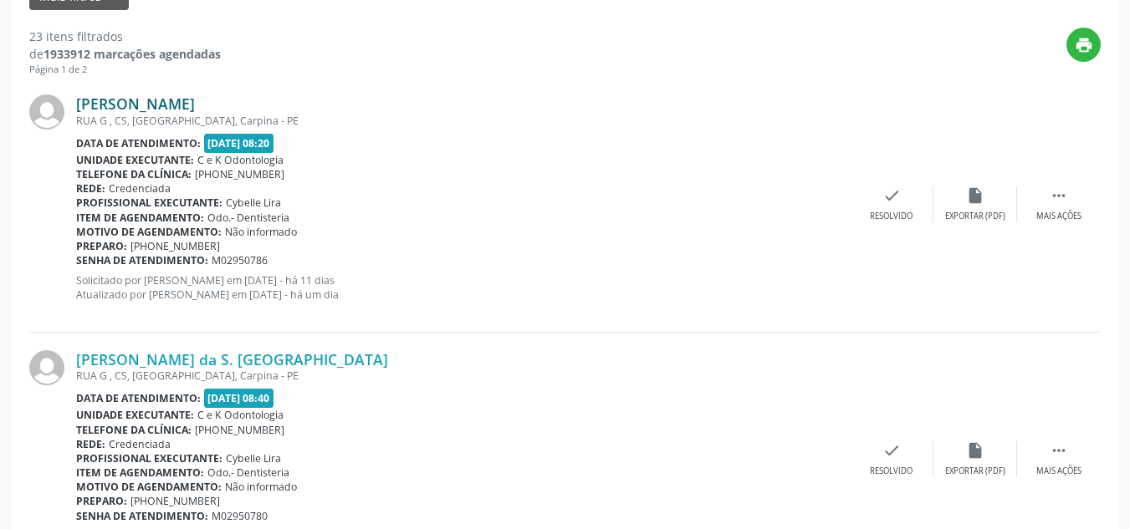
click at [195, 106] on link "[PERSON_NAME]" at bounding box center [135, 104] width 119 height 18
